Goal: Transaction & Acquisition: Purchase product/service

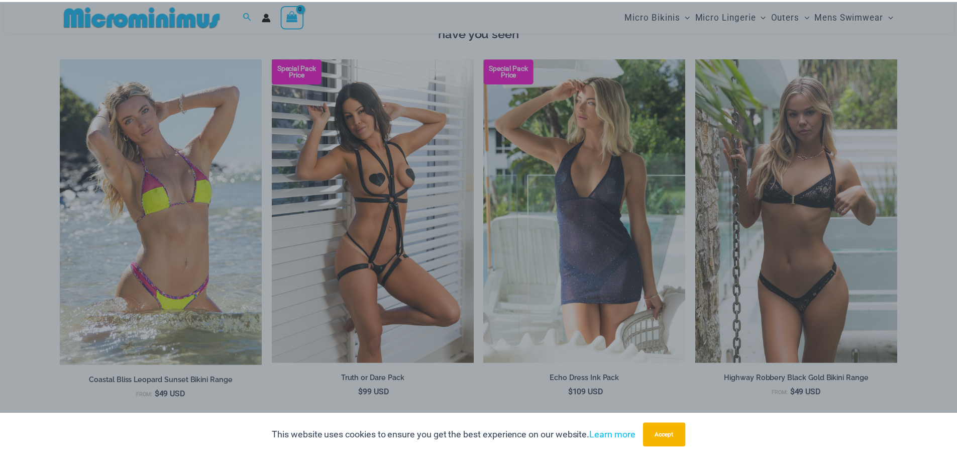
scroll to position [998, 0]
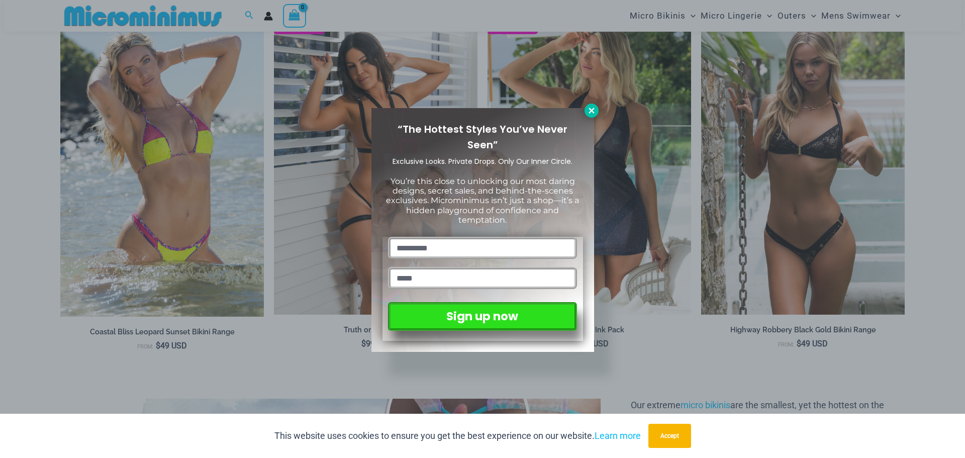
click at [590, 109] on icon at bounding box center [591, 111] width 6 height 6
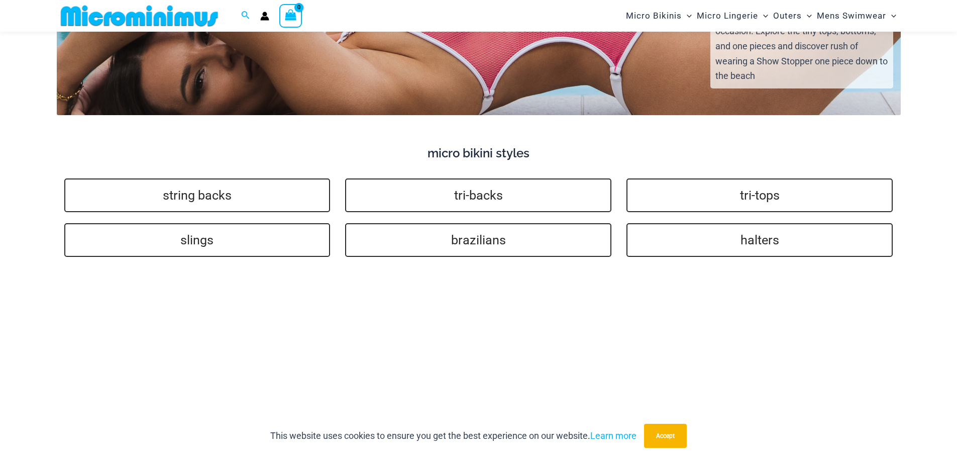
scroll to position [2204, 0]
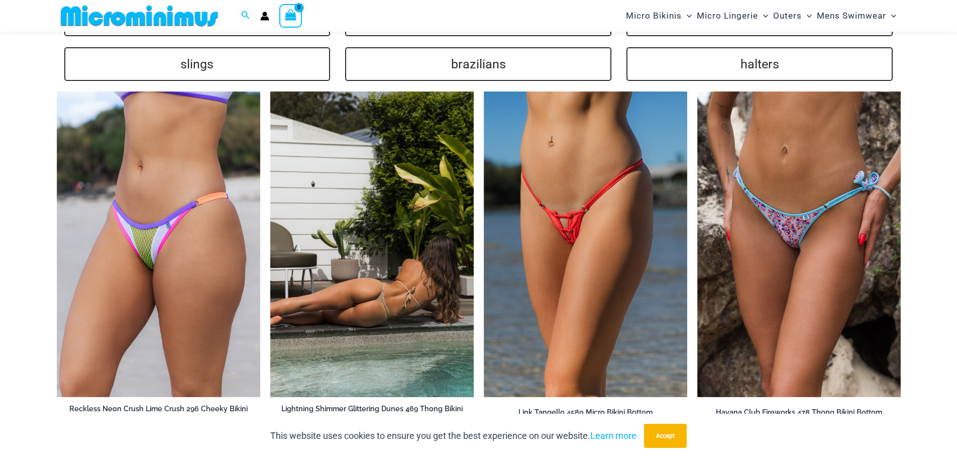
click at [425, 185] on img at bounding box center [372, 244] width 204 height 306
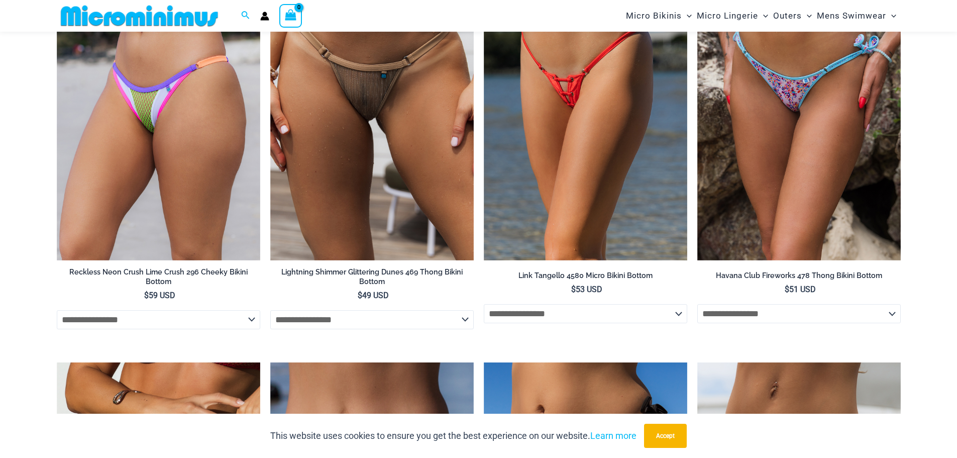
scroll to position [2355, 0]
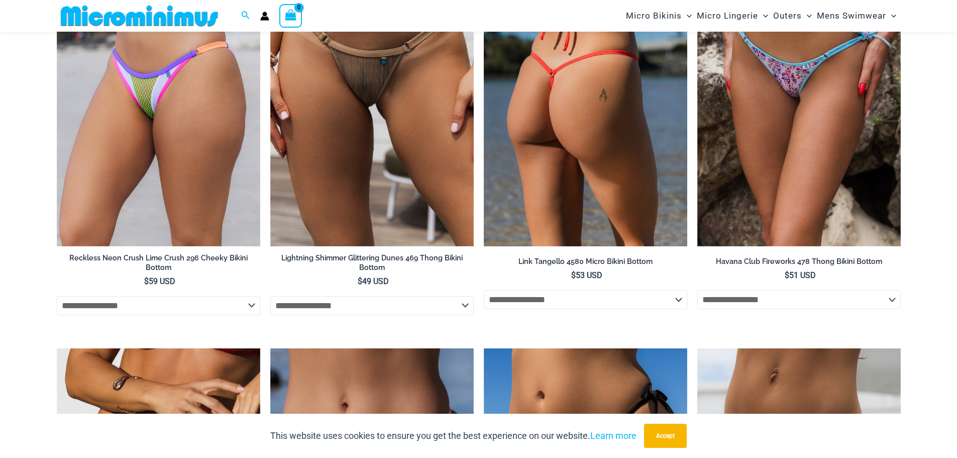
click at [609, 151] on img at bounding box center [586, 94] width 204 height 306
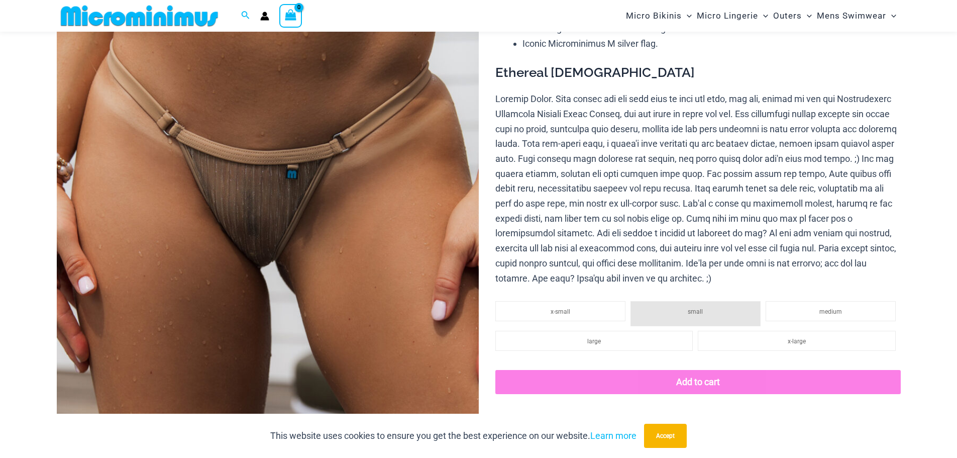
scroll to position [93, 0]
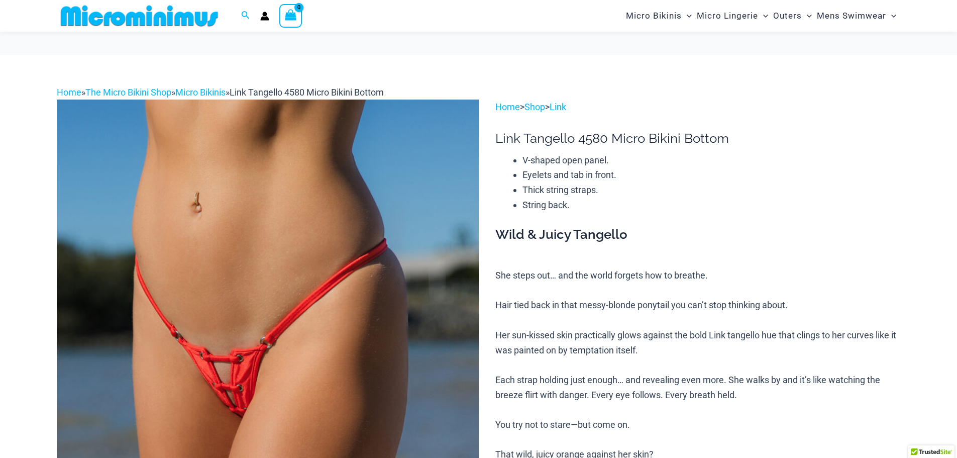
scroll to position [92, 0]
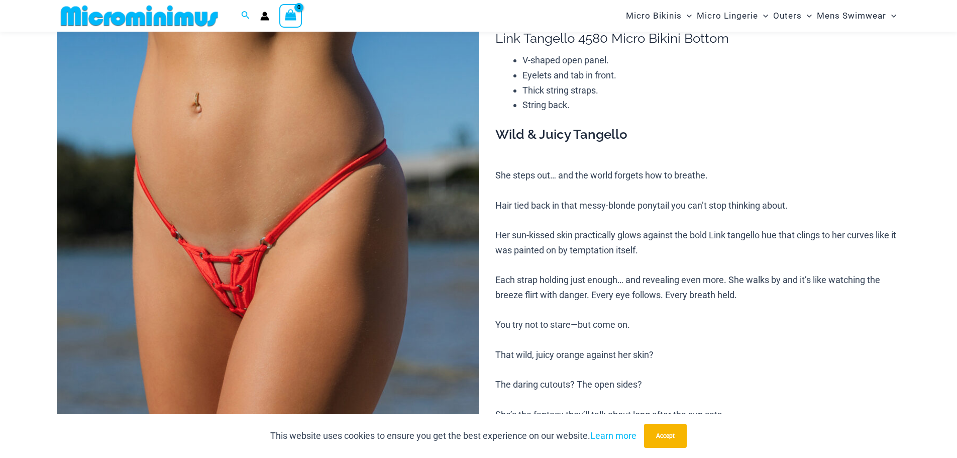
drag, startPoint x: 449, startPoint y: 205, endPoint x: 466, endPoint y: 140, distance: 67.0
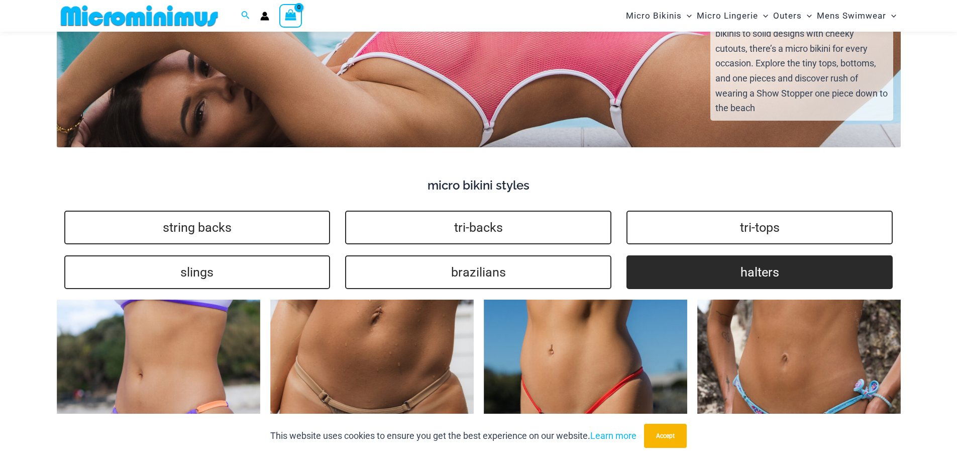
scroll to position [1976, 0]
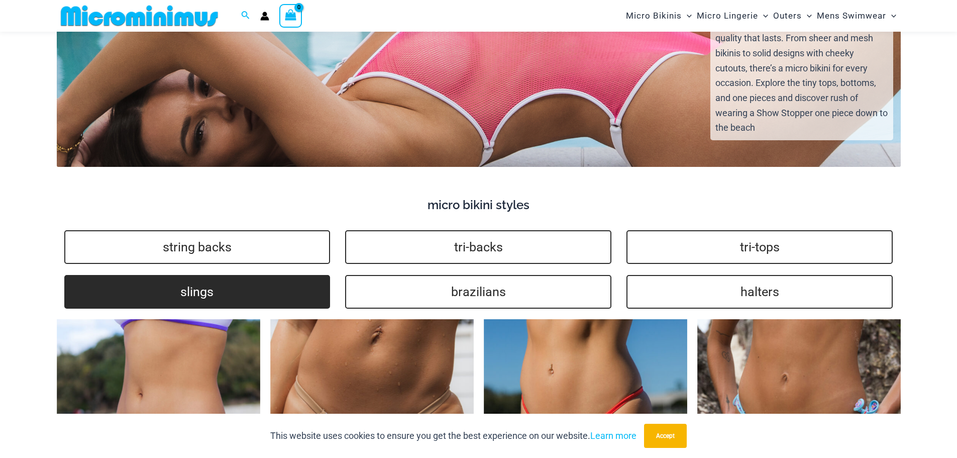
click at [264, 275] on link "slings" at bounding box center [197, 292] width 266 height 34
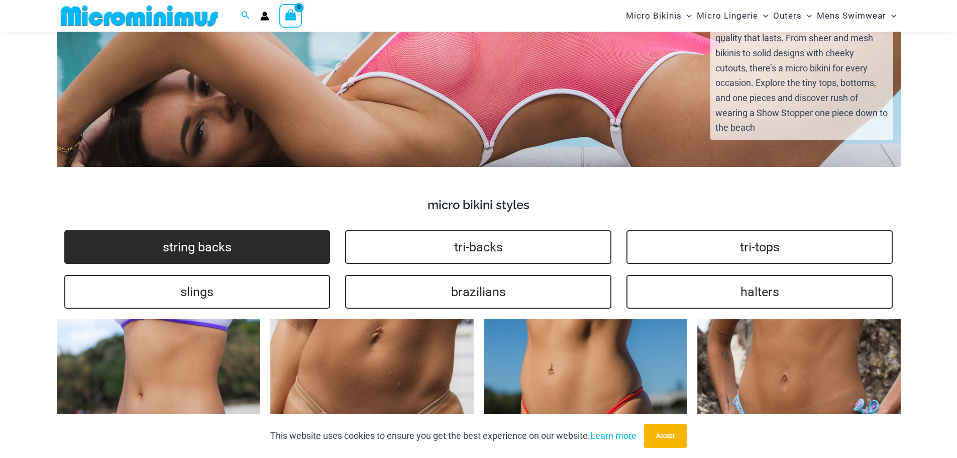
click at [251, 237] on link "string backs" at bounding box center [197, 247] width 266 height 34
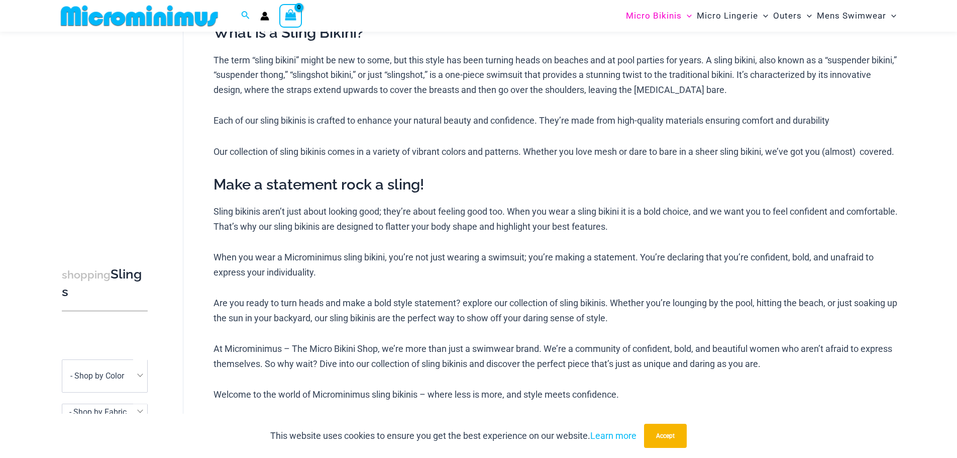
scroll to position [345, 0]
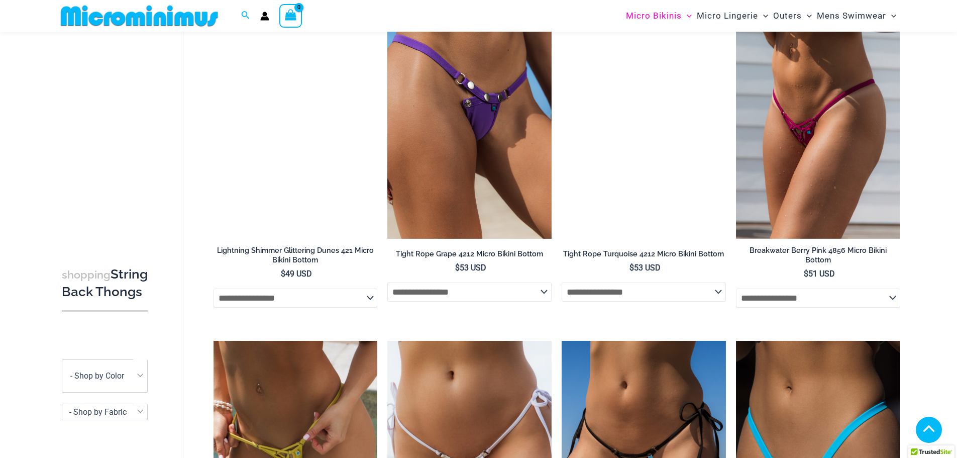
scroll to position [1306, 0]
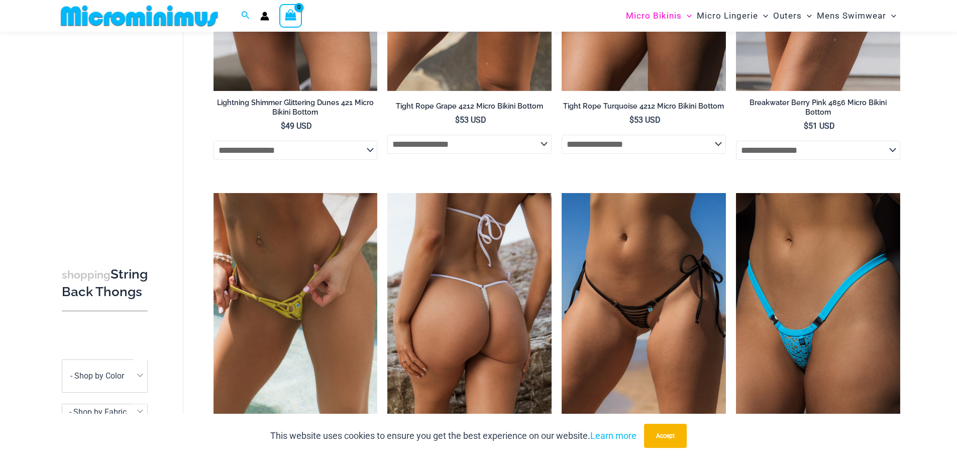
click at [507, 279] on img at bounding box center [469, 316] width 164 height 246
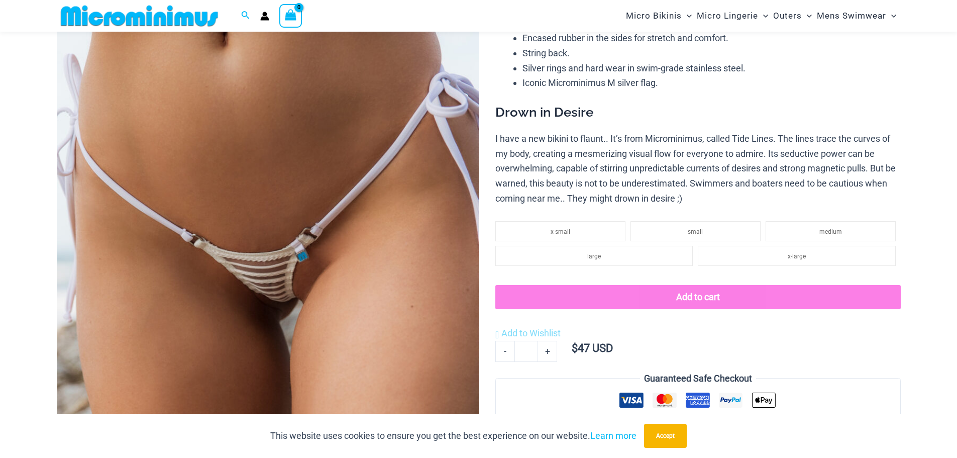
scroll to position [141, 0]
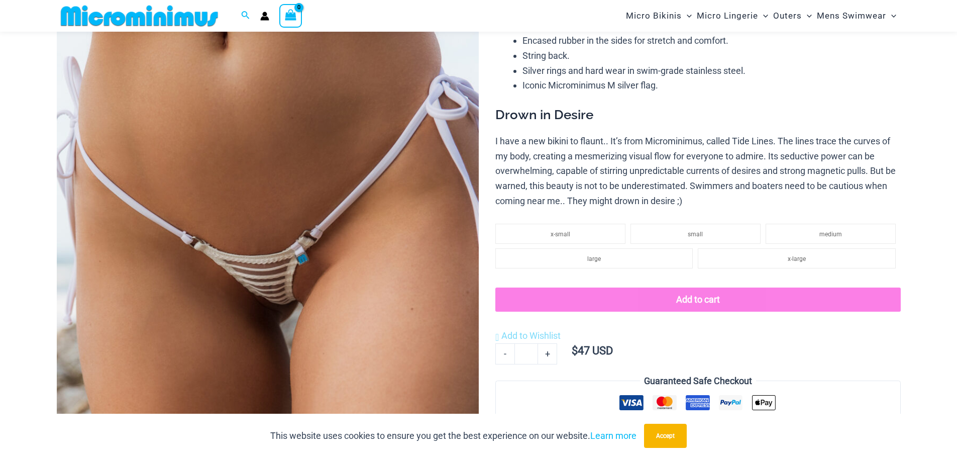
click at [306, 257] on img at bounding box center [268, 266] width 422 height 633
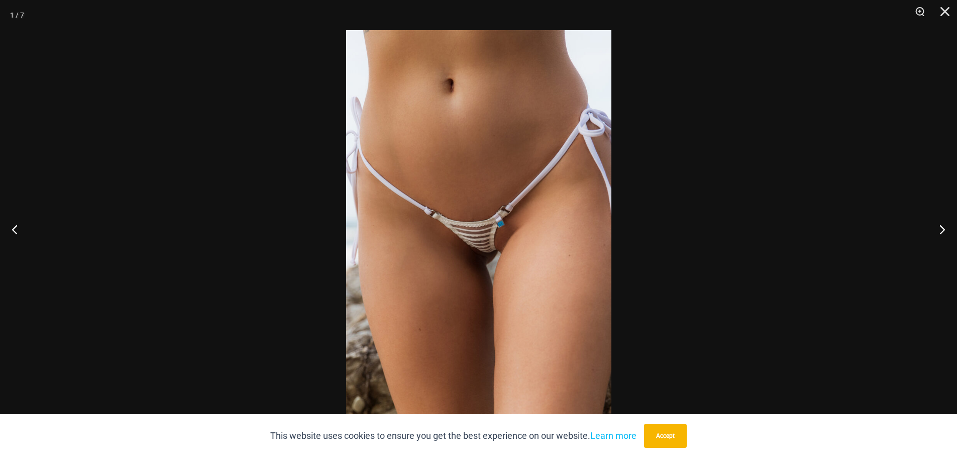
click at [459, 248] on img at bounding box center [478, 228] width 265 height 397
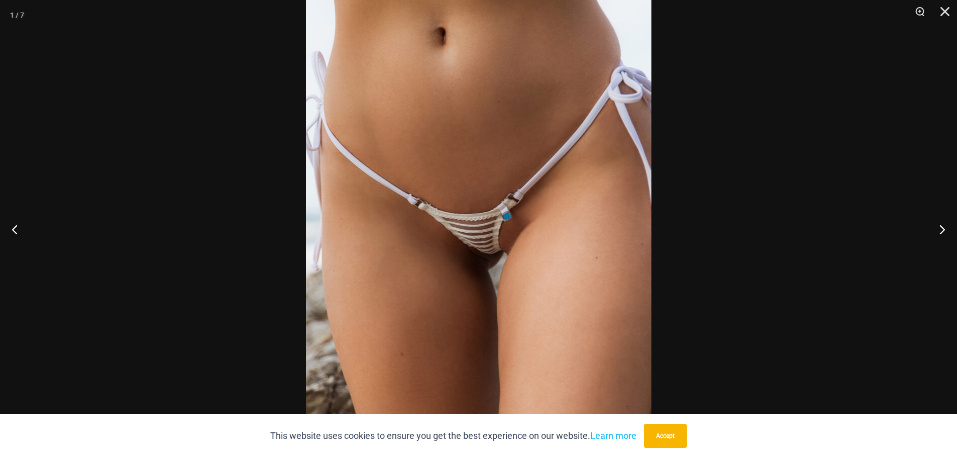
click at [499, 251] on img at bounding box center [479, 223] width 346 height 518
click at [499, 251] on img at bounding box center [478, 223] width 345 height 518
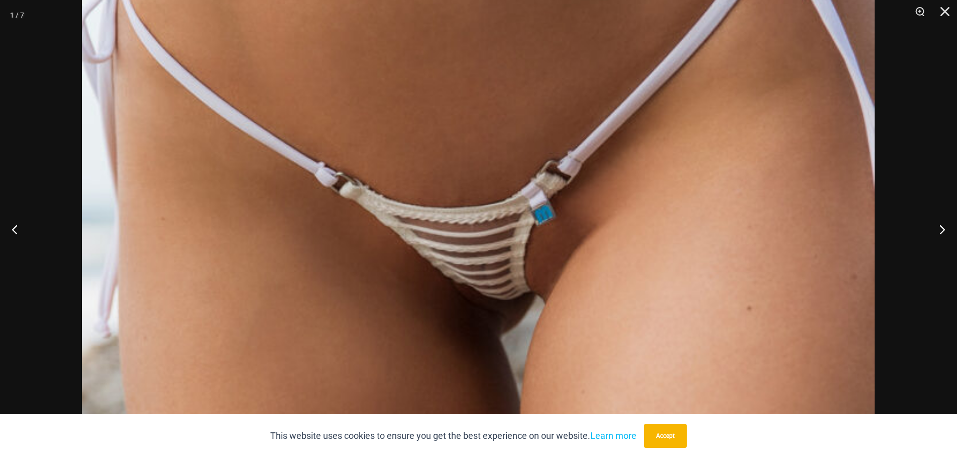
drag, startPoint x: 688, startPoint y: 147, endPoint x: 690, endPoint y: 133, distance: 14.2
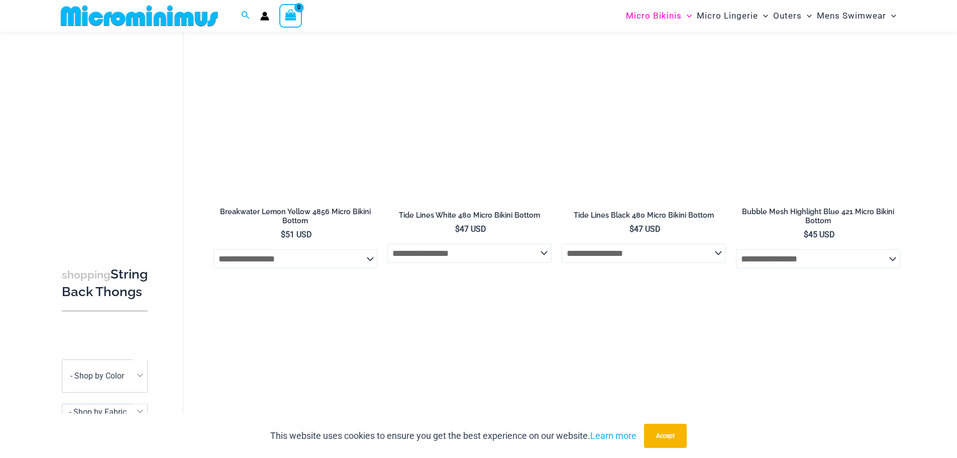
scroll to position [1473, 0]
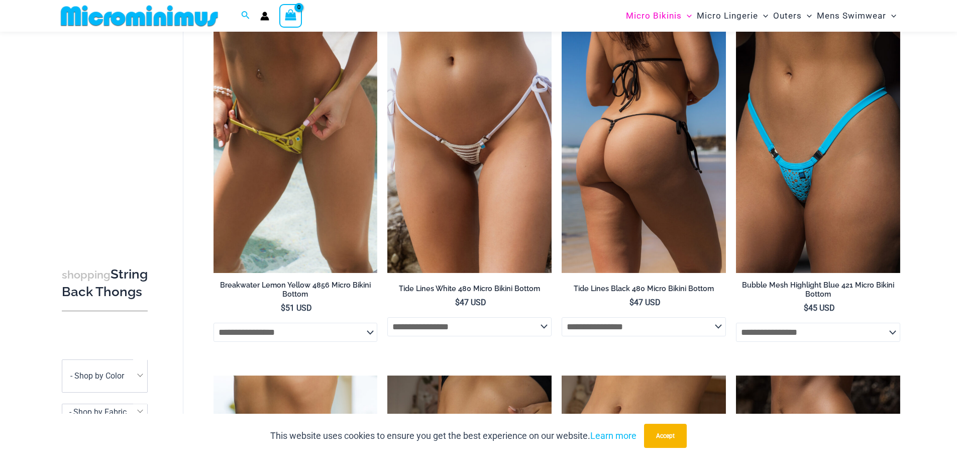
click at [696, 136] on img at bounding box center [644, 150] width 164 height 246
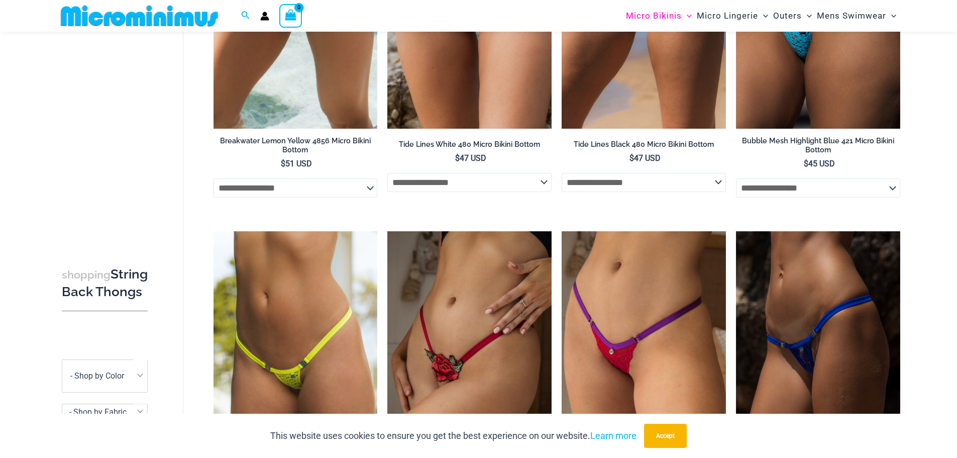
scroll to position [1724, 0]
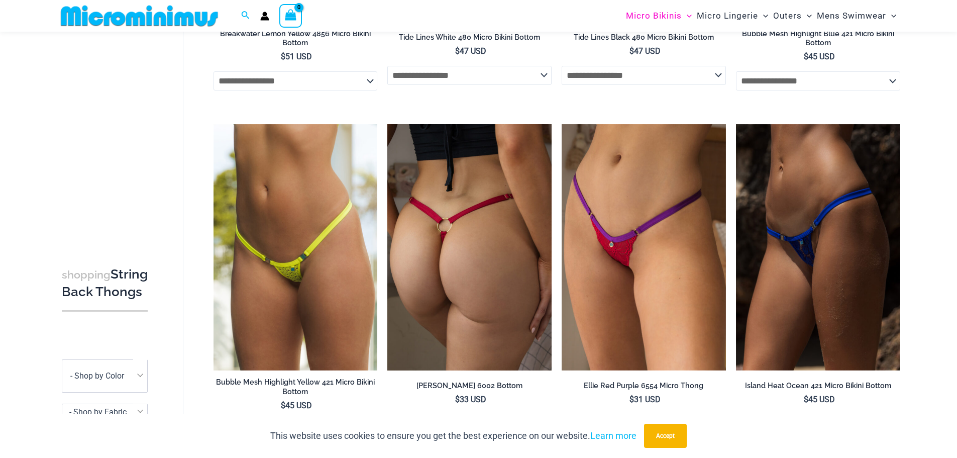
click at [510, 247] on img at bounding box center [469, 247] width 164 height 246
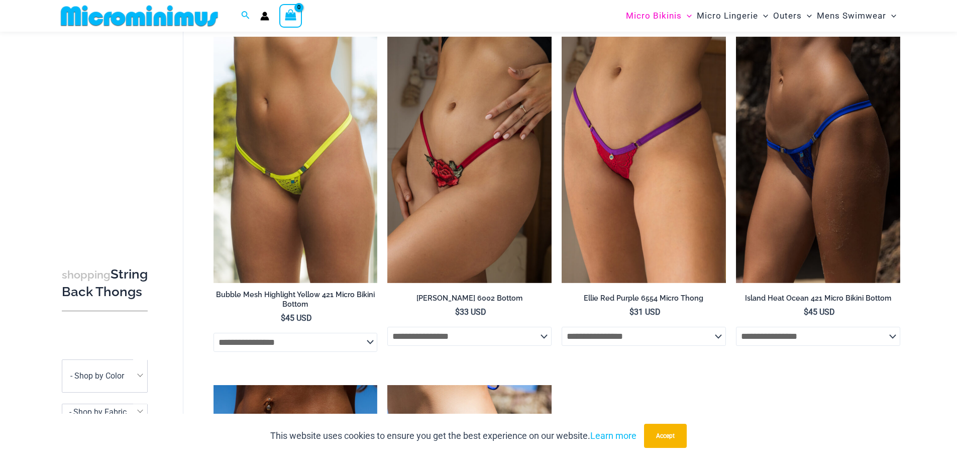
scroll to position [1925, 0]
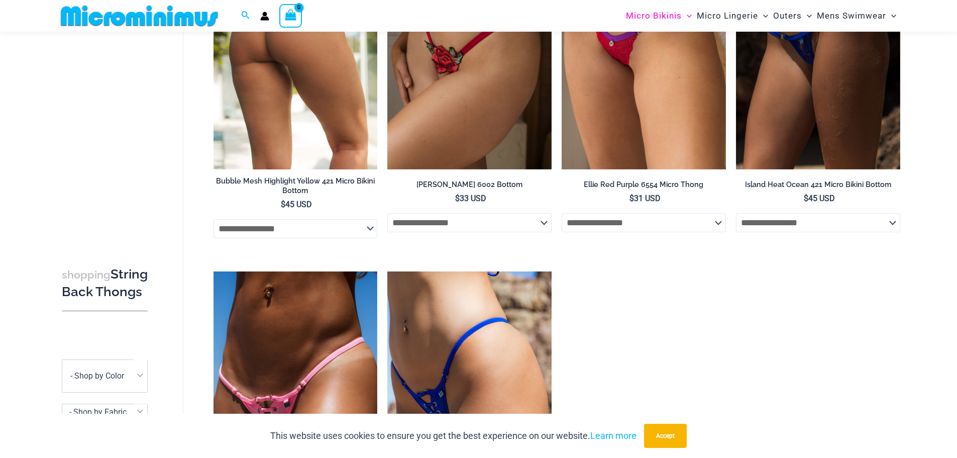
click at [297, 97] on img at bounding box center [296, 46] width 164 height 246
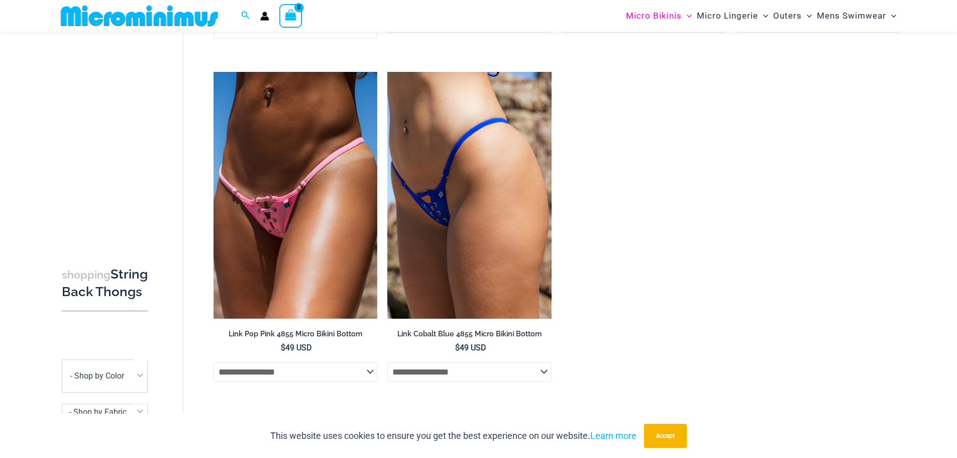
scroll to position [2126, 0]
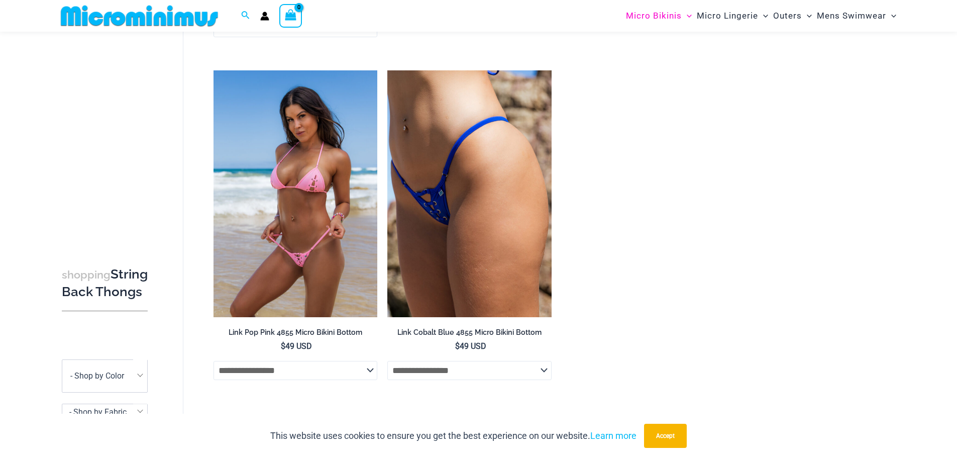
click at [318, 162] on img at bounding box center [296, 193] width 164 height 246
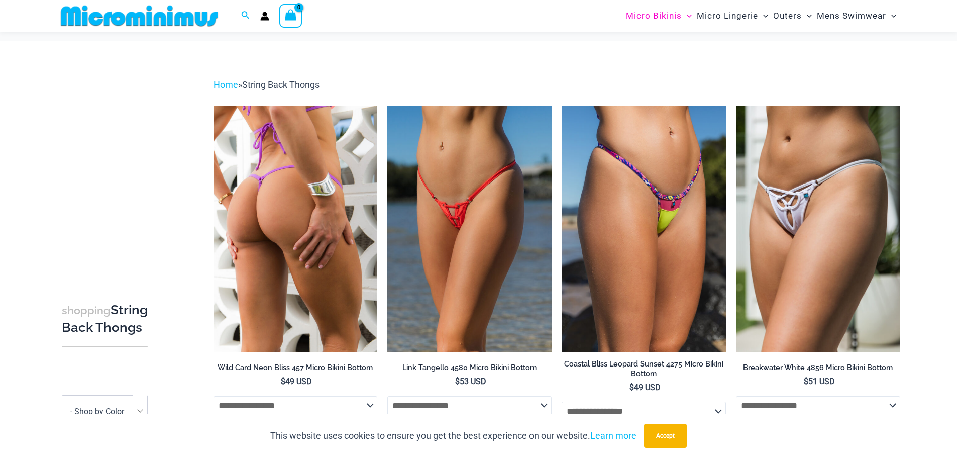
scroll to position [0, 0]
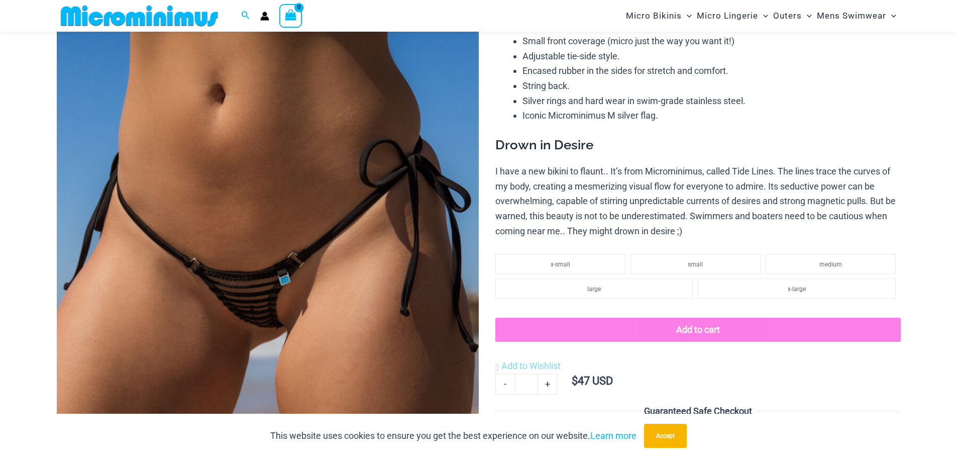
scroll to position [192, 0]
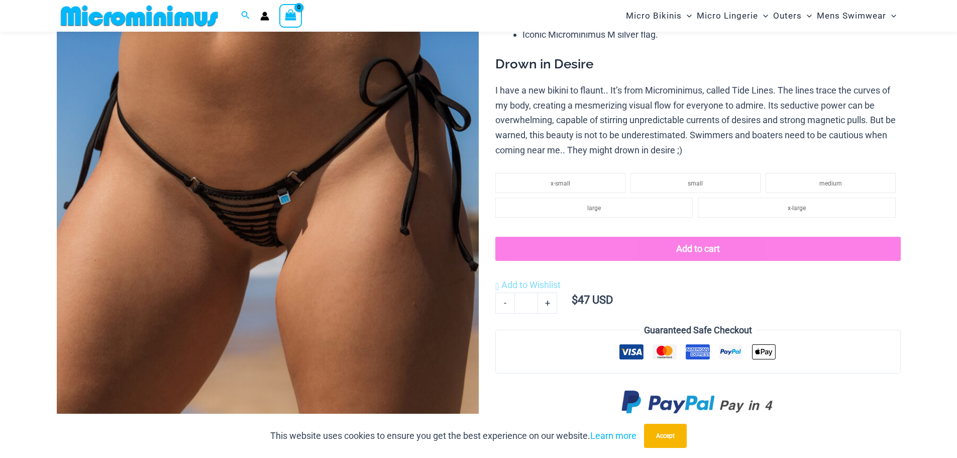
click at [251, 227] on img at bounding box center [268, 216] width 422 height 633
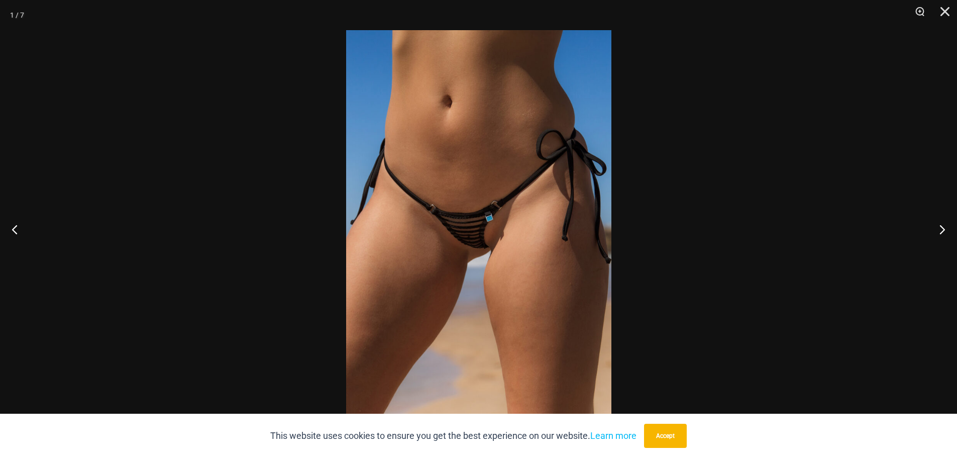
click at [520, 208] on img at bounding box center [478, 228] width 265 height 397
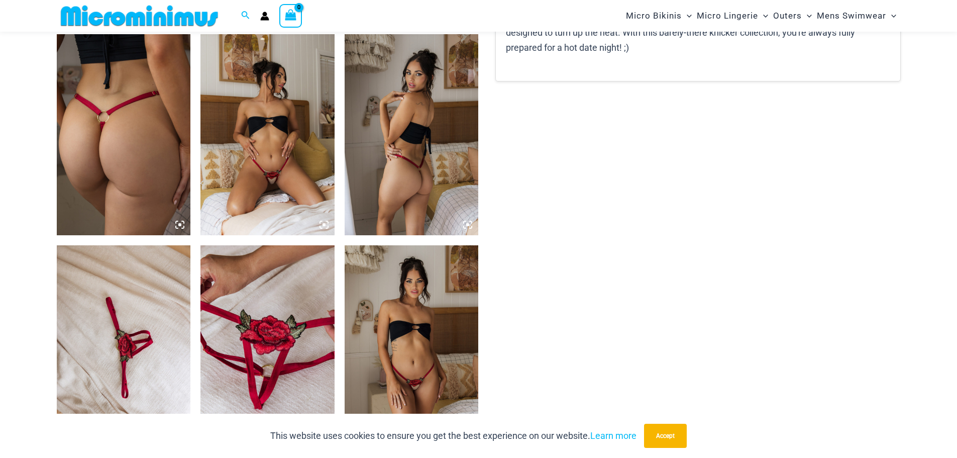
scroll to position [747, 0]
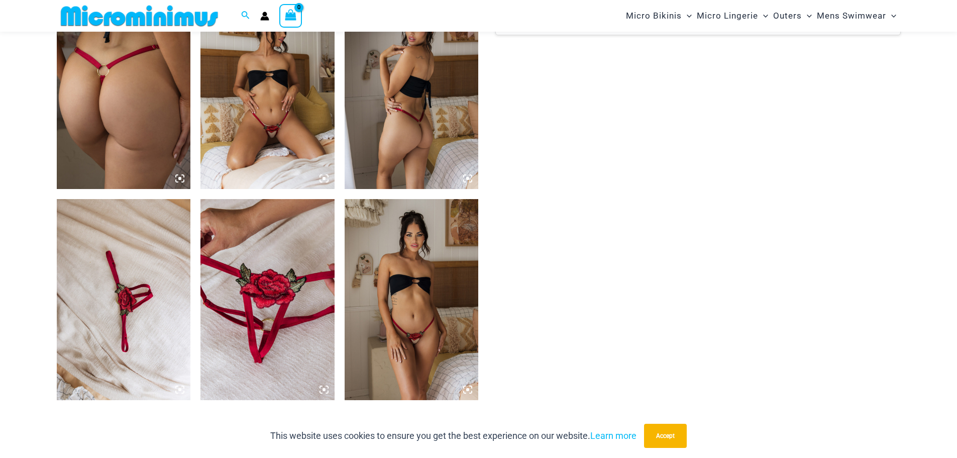
click at [436, 271] on img at bounding box center [412, 299] width 134 height 201
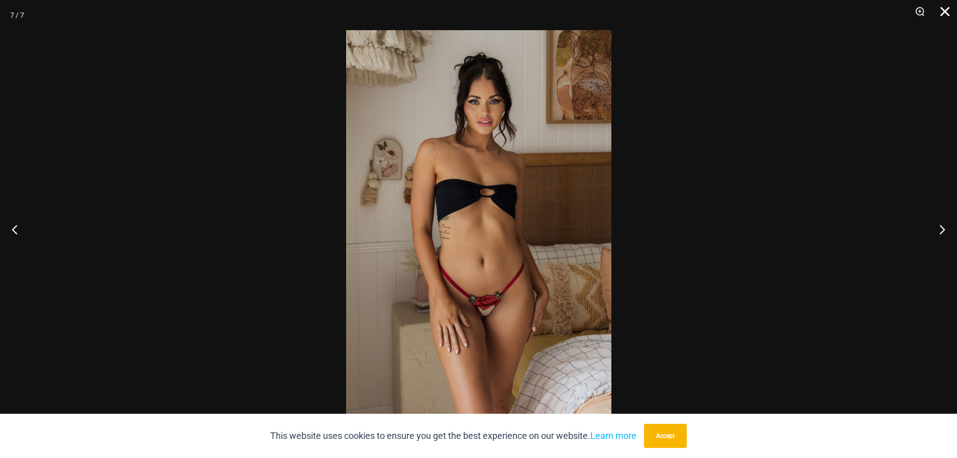
click at [944, 16] on button "Close" at bounding box center [941, 15] width 25 height 30
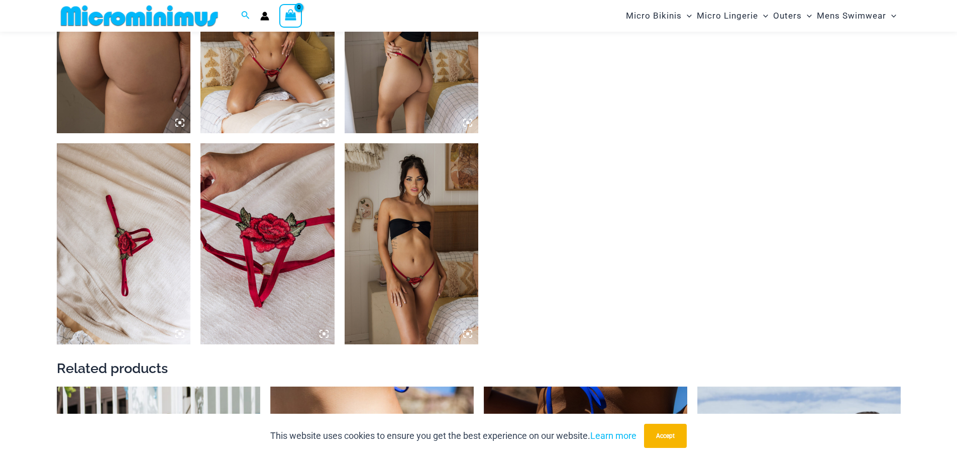
scroll to position [1149, 0]
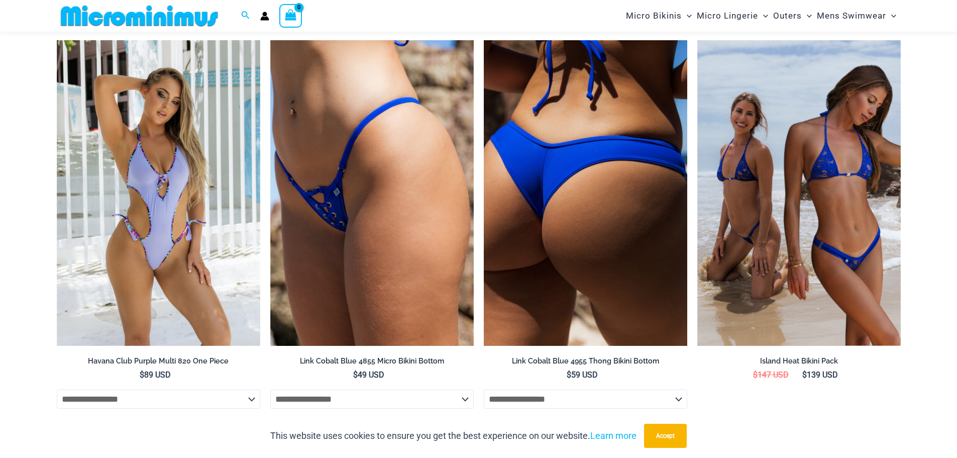
drag, startPoint x: 655, startPoint y: 245, endPoint x: 656, endPoint y: 228, distance: 17.1
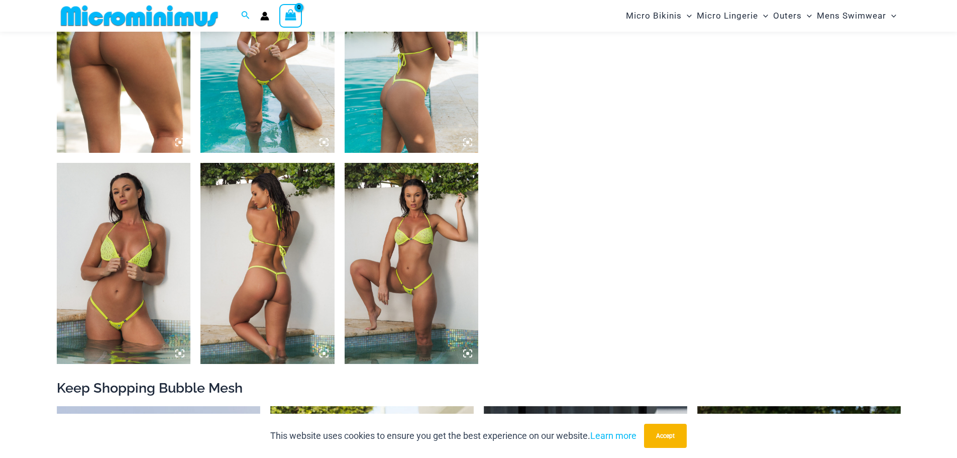
scroll to position [845, 0]
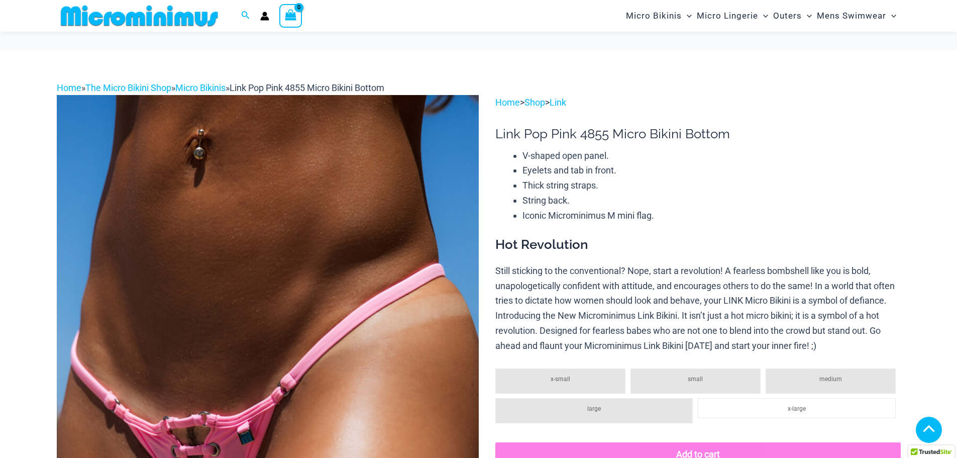
scroll to position [192, 0]
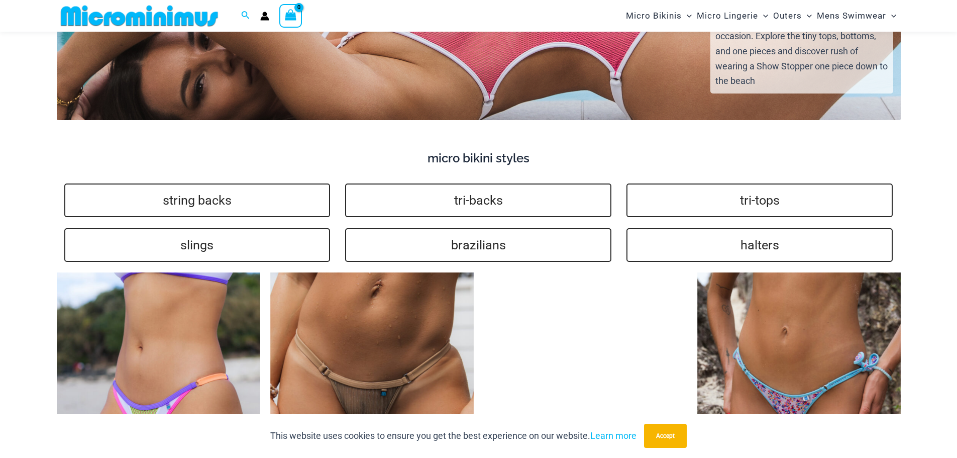
scroll to position [2027, 0]
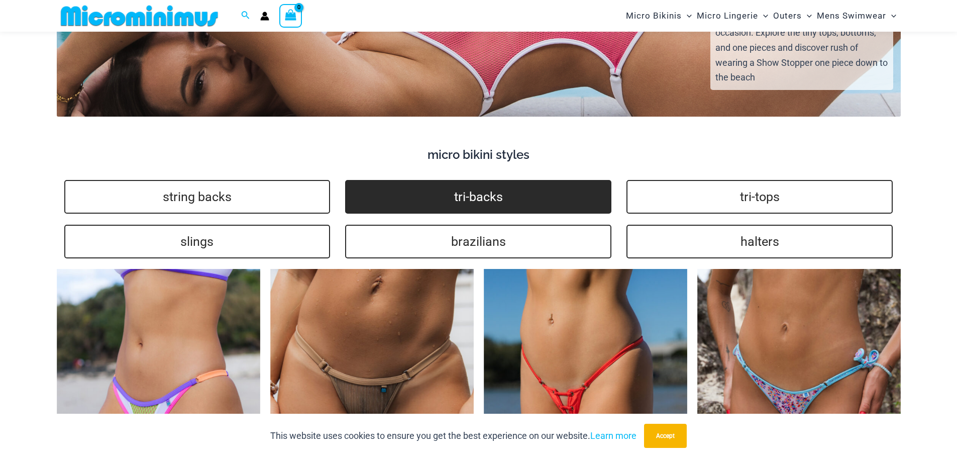
click at [568, 188] on link "tri-backs" at bounding box center [478, 197] width 266 height 34
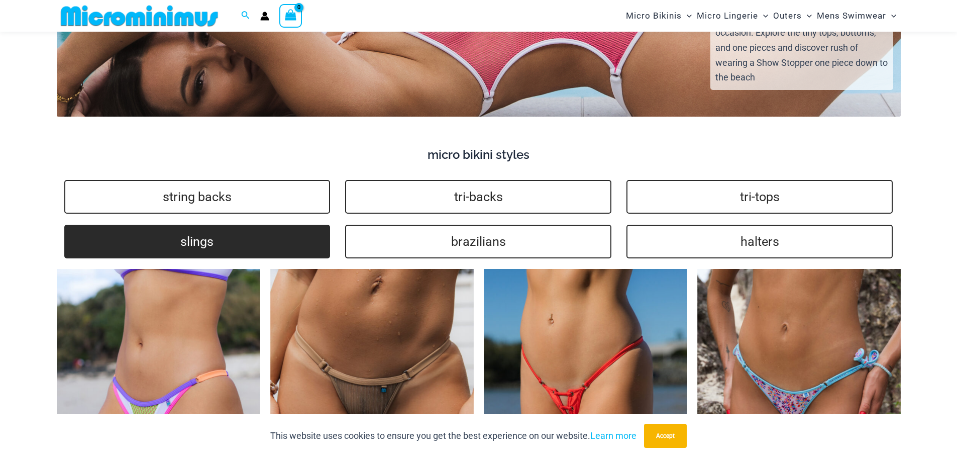
click at [250, 226] on link "slings" at bounding box center [197, 242] width 266 height 34
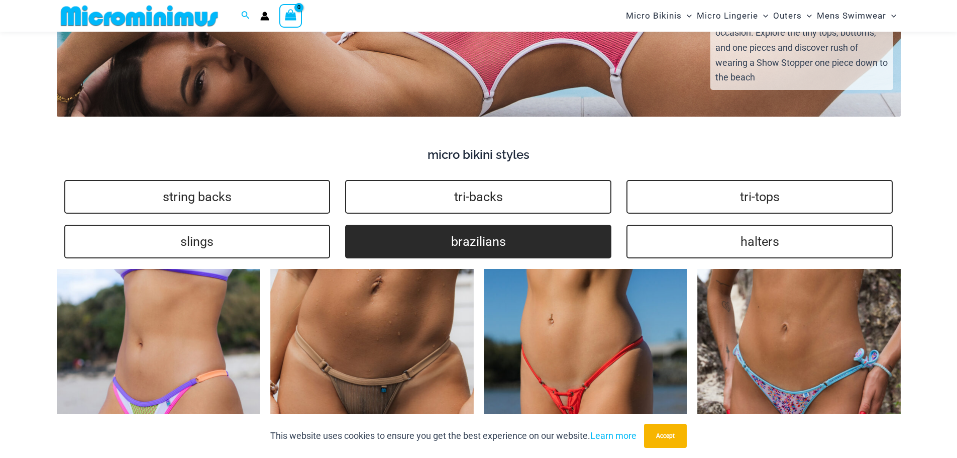
click at [430, 232] on link "brazilians" at bounding box center [478, 242] width 266 height 34
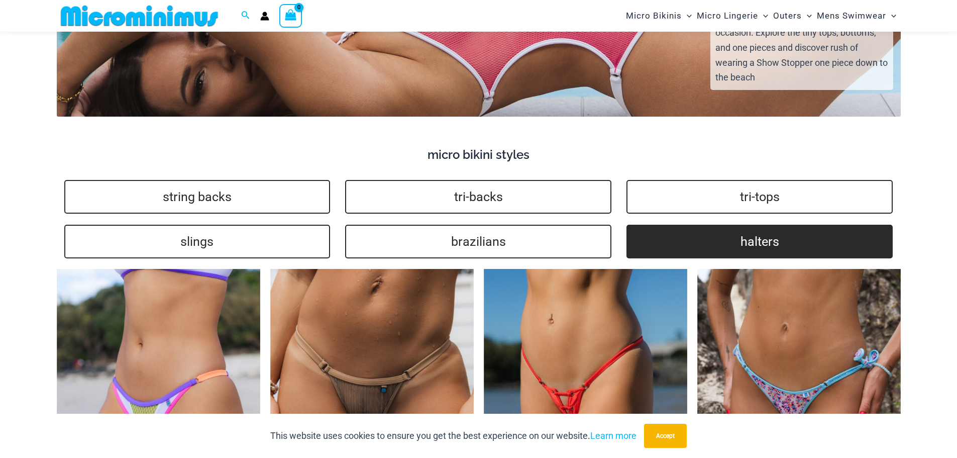
click at [702, 234] on link "halters" at bounding box center [760, 242] width 266 height 34
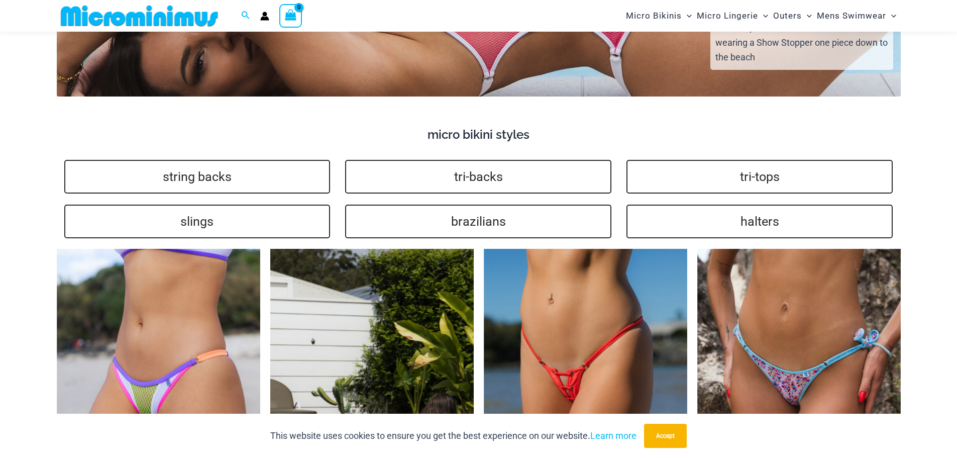
scroll to position [2075, 0]
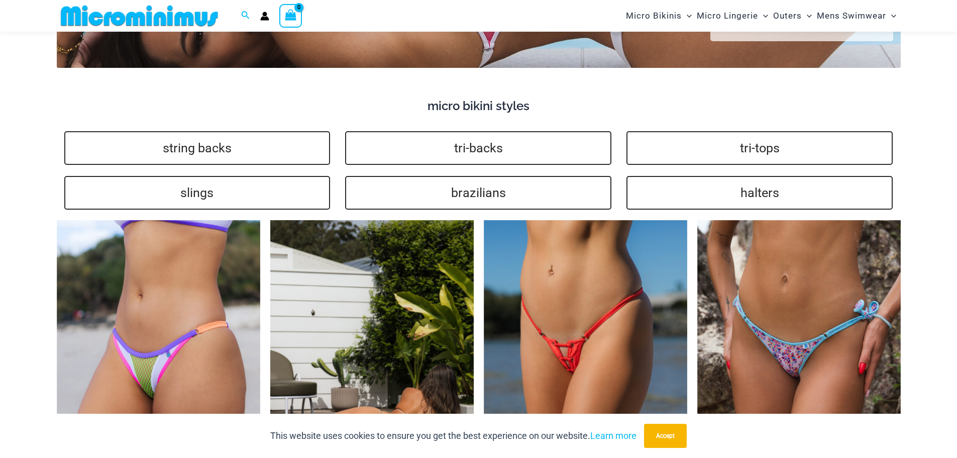
drag, startPoint x: 329, startPoint y: 269, endPoint x: 356, endPoint y: 271, distance: 26.7
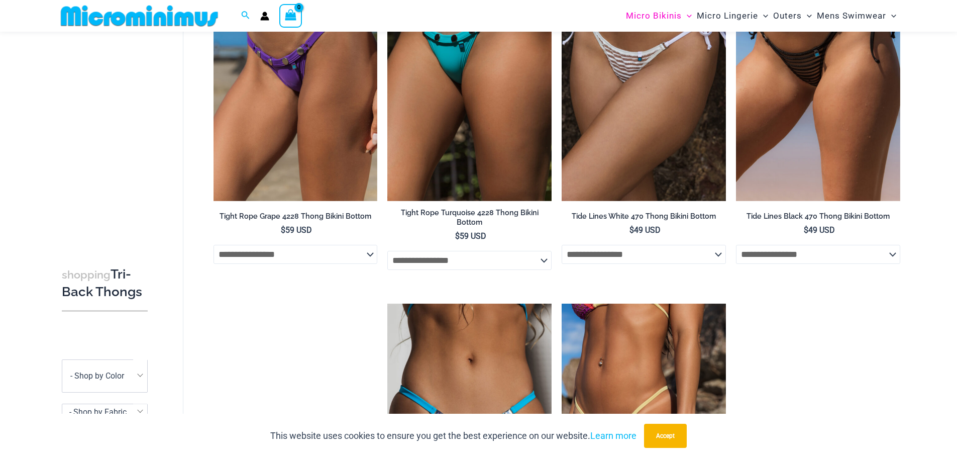
scroll to position [1802, 0]
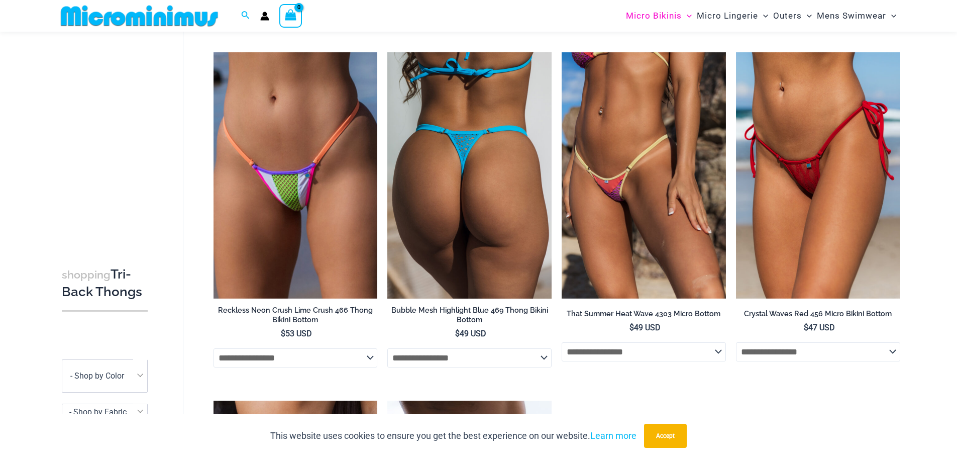
click at [459, 229] on img at bounding box center [469, 175] width 164 height 246
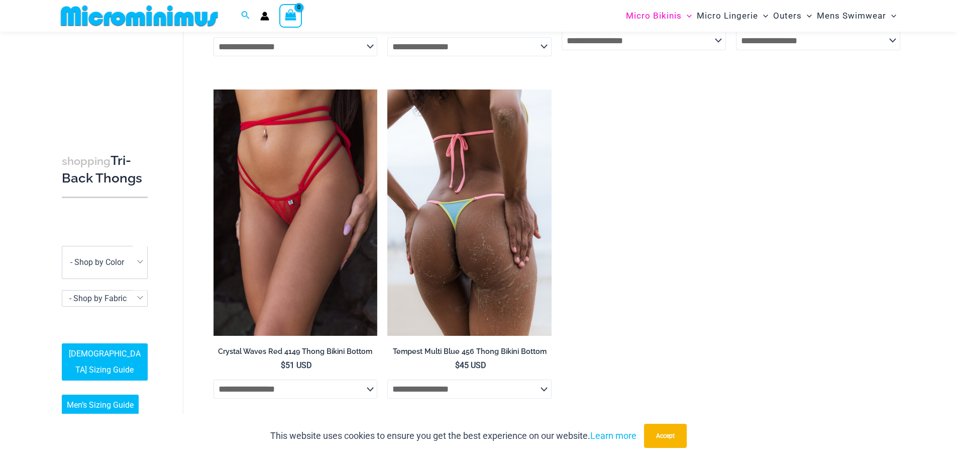
scroll to position [2103, 0]
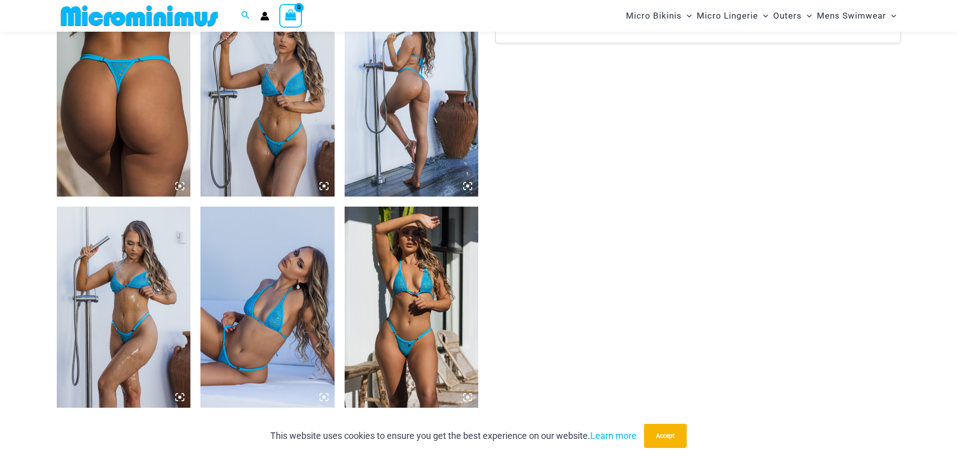
scroll to position [795, 0]
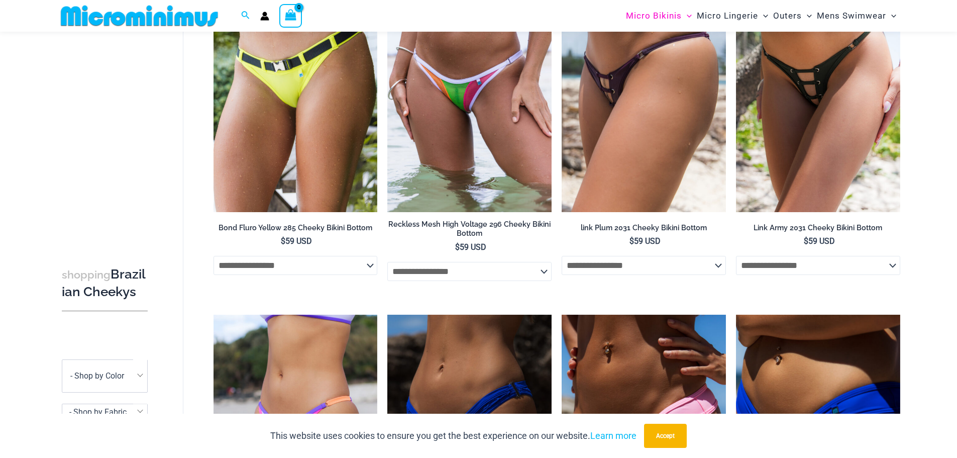
scroll to position [745, 0]
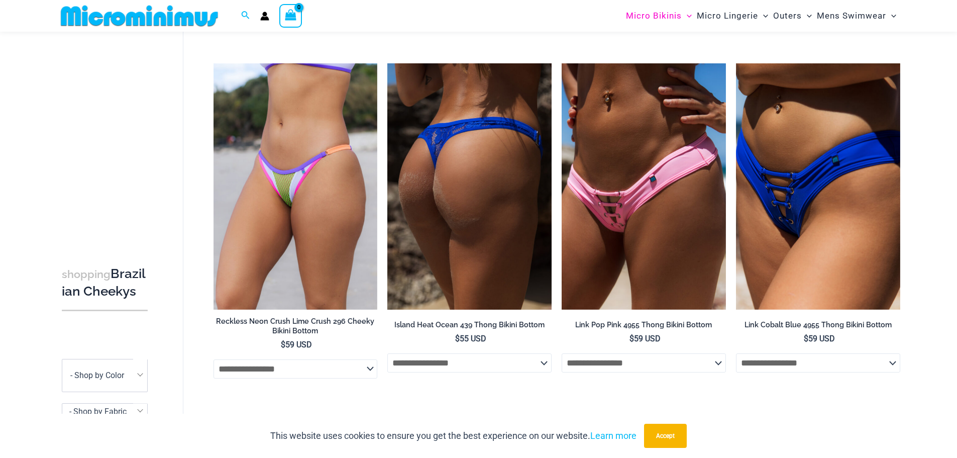
drag, startPoint x: 427, startPoint y: 338, endPoint x: 437, endPoint y: 334, distance: 10.6
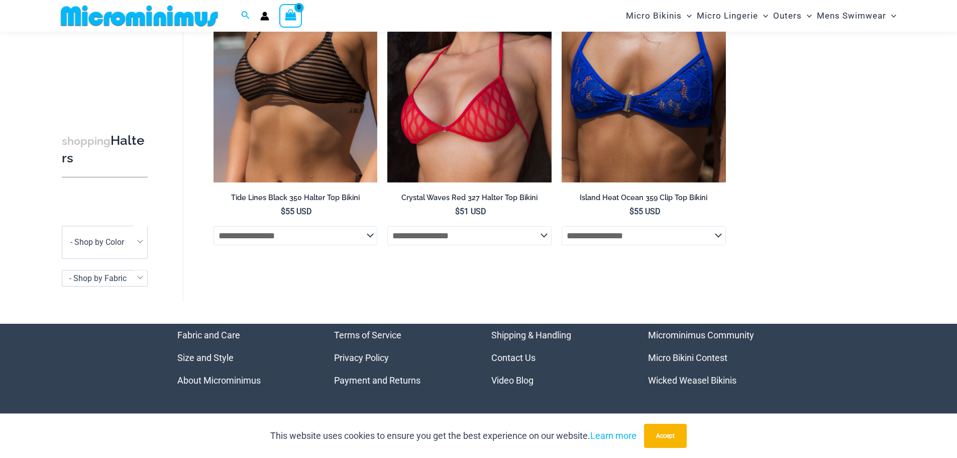
scroll to position [621, 0]
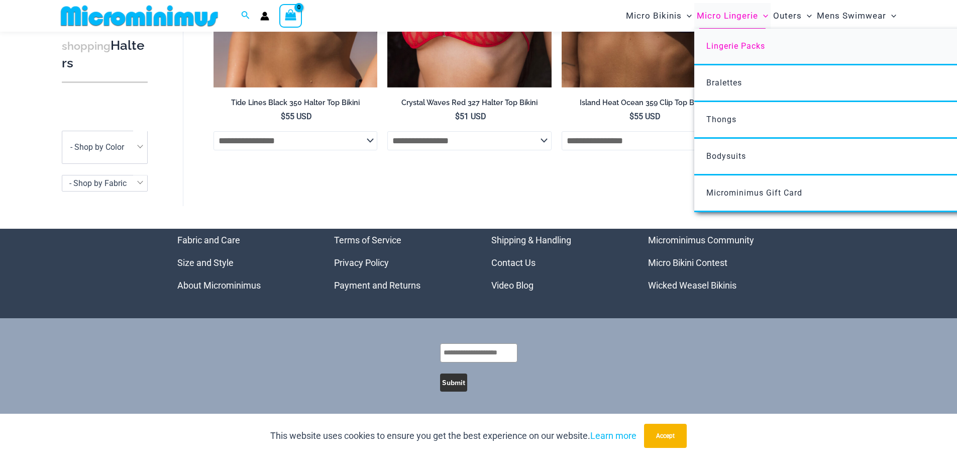
click at [746, 47] on span "Lingerie Packs" at bounding box center [736, 46] width 59 height 10
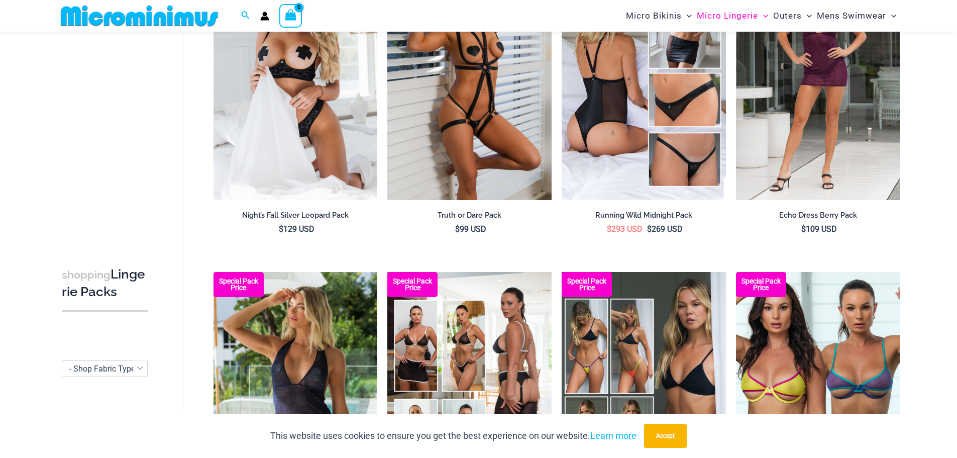
scroll to position [41, 0]
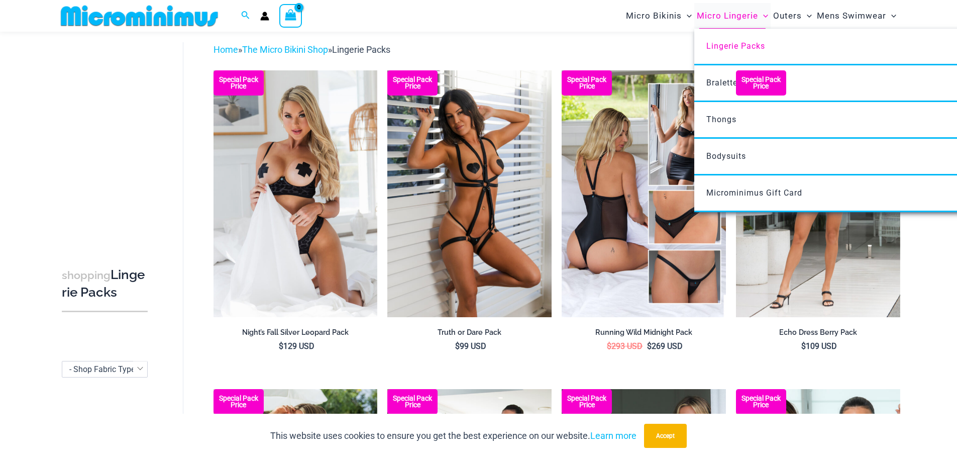
click at [720, 14] on span "Micro Lingerie" at bounding box center [727, 16] width 61 height 26
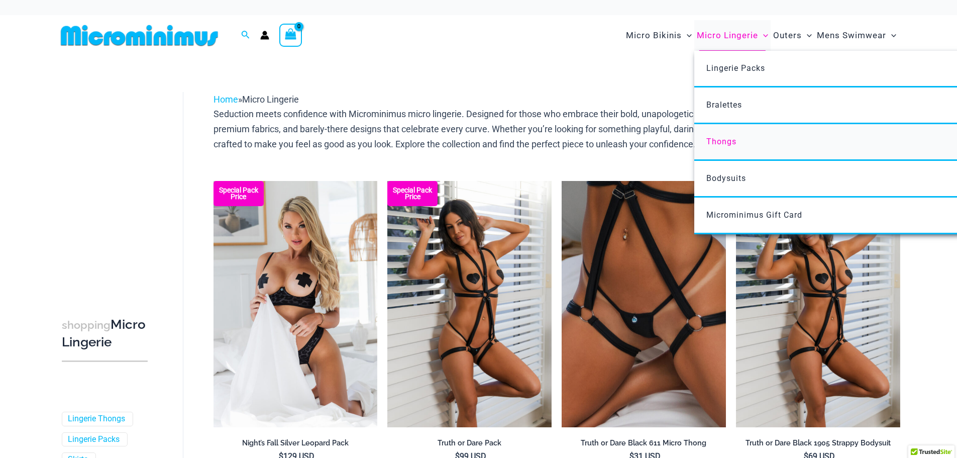
click at [726, 145] on span "Thongs" at bounding box center [722, 142] width 30 height 10
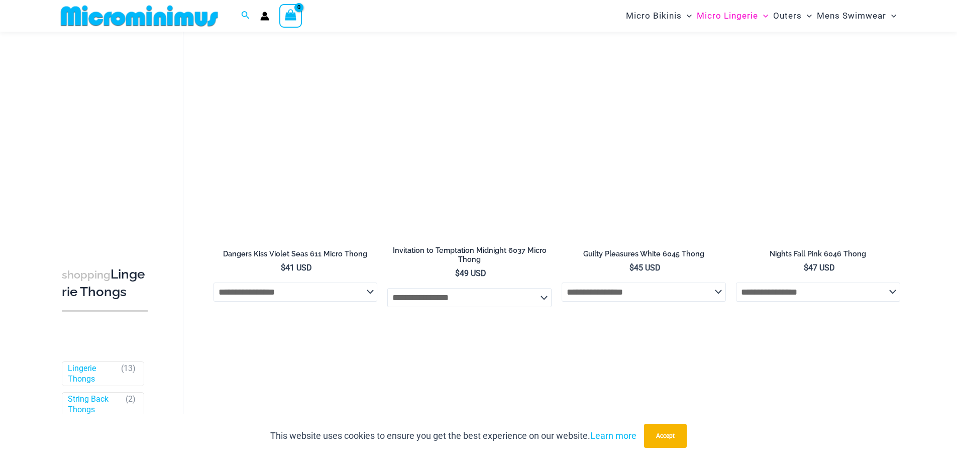
scroll to position [795, 0]
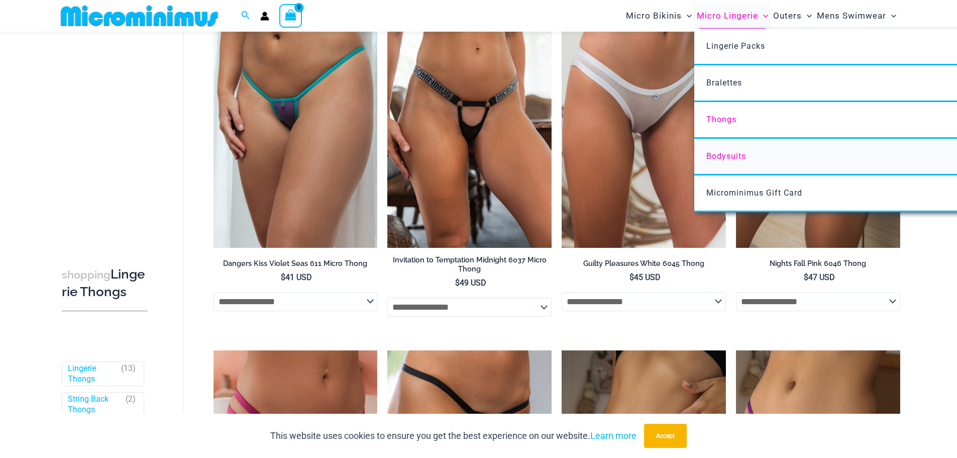
click at [739, 151] on span "Bodysuits" at bounding box center [727, 156] width 40 height 10
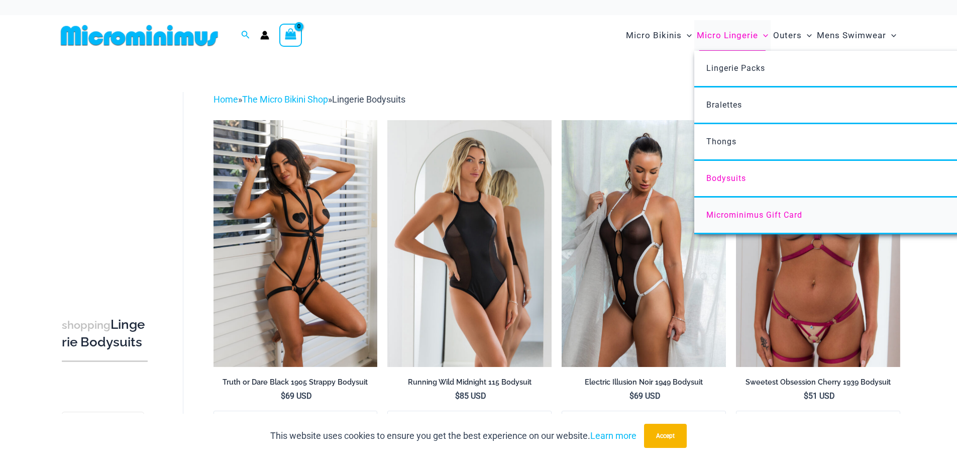
click at [749, 210] on link "Microminimus Gift Card" at bounding box center [843, 215] width 299 height 37
